Goal: Entertainment & Leisure: Consume media (video, audio)

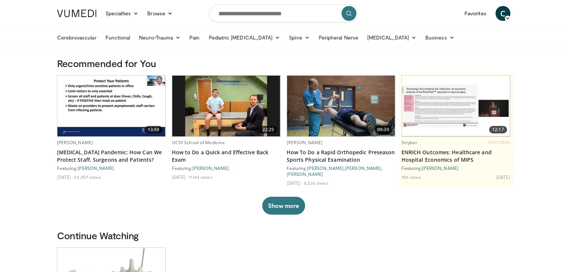
scroll to position [73, 0]
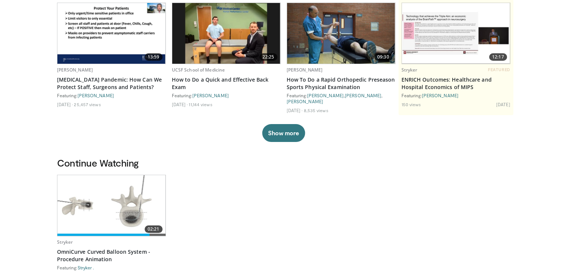
click at [119, 210] on img at bounding box center [111, 205] width 108 height 61
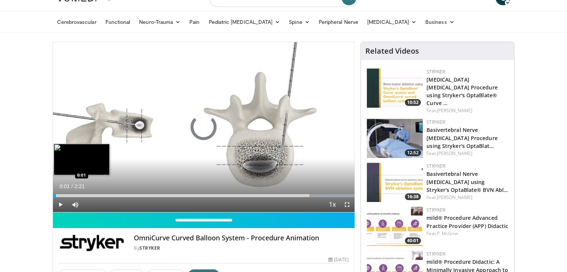
click at [56, 195] on div "Loaded : 100.00% 2:03 0:01" at bounding box center [204, 195] width 302 height 3
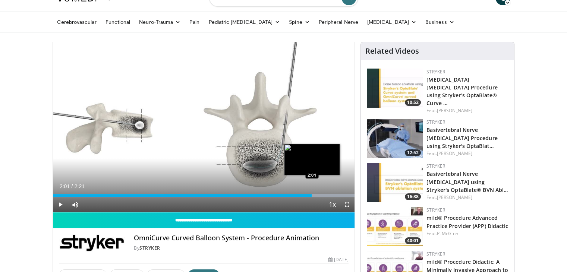
click at [312, 195] on div "2:01" at bounding box center [182, 195] width 259 height 3
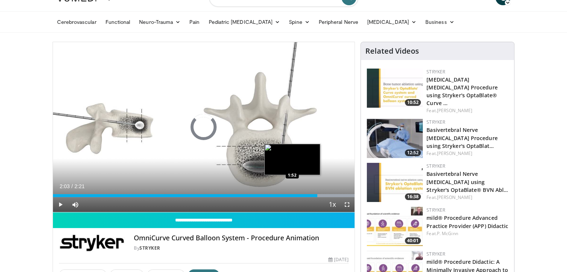
click at [292, 194] on div "1:52" at bounding box center [185, 195] width 264 height 3
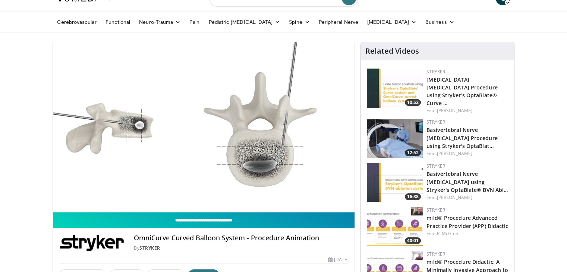
click at [192, 216] on input "**********" at bounding box center [204, 220] width 302 height 16
type input "**********"
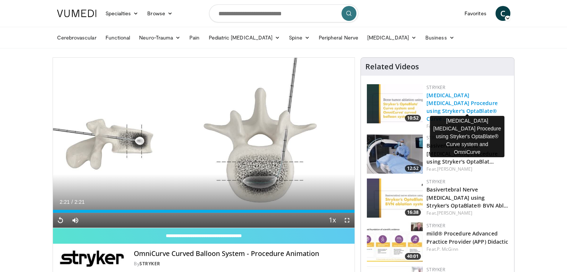
click at [427, 103] on link "[MEDICAL_DATA] [MEDICAL_DATA] Procedure using Stryker's OptaBlate® Curve …" at bounding box center [461, 107] width 71 height 31
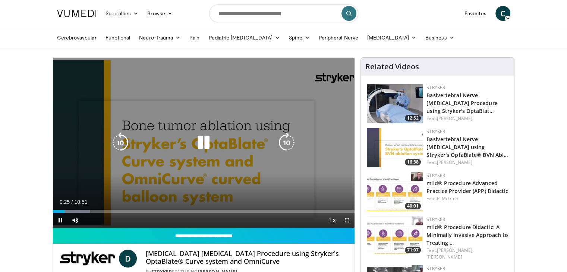
click at [223, 179] on div "10 seconds Tap to unmute" at bounding box center [204, 143] width 302 height 170
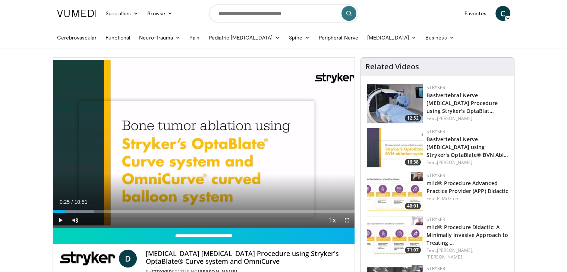
click at [223, 179] on div "10 seconds Tap to unmute" at bounding box center [204, 143] width 302 height 170
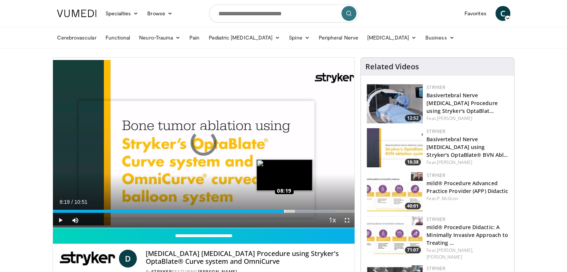
click at [284, 208] on div "Loaded : 93.73% 09:11 08:19" at bounding box center [204, 209] width 302 height 7
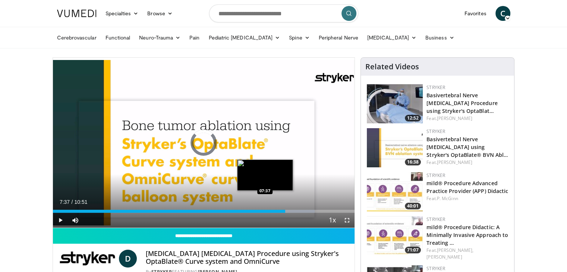
click at [265, 209] on div "Loaded : 86.78% 07:37 07:37" at bounding box center [204, 209] width 302 height 7
